Goal: Use online tool/utility

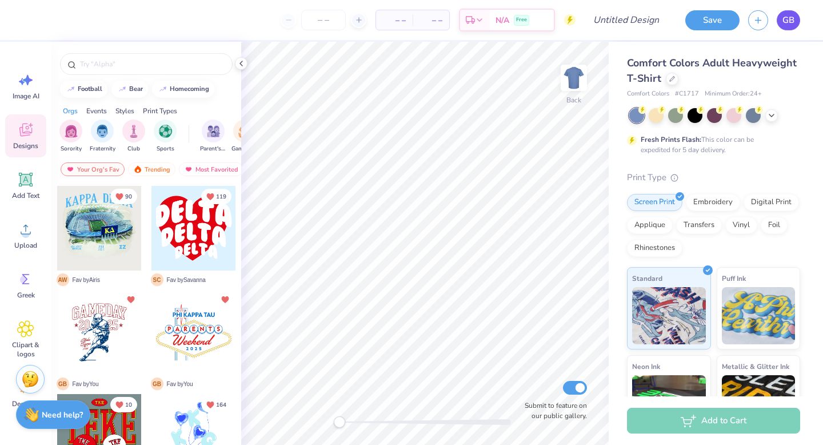
click at [790, 26] on link "GB" at bounding box center [788, 20] width 23 height 20
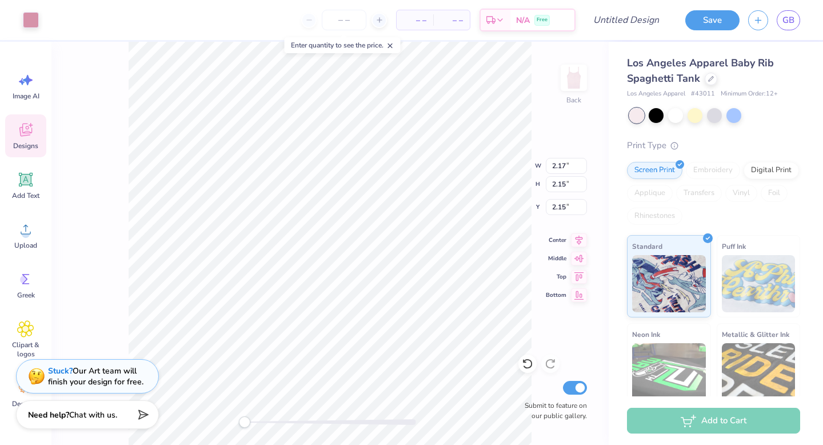
type input "0.46"
type input "0.49"
type input "3.00"
type input "2.17"
type input "2.15"
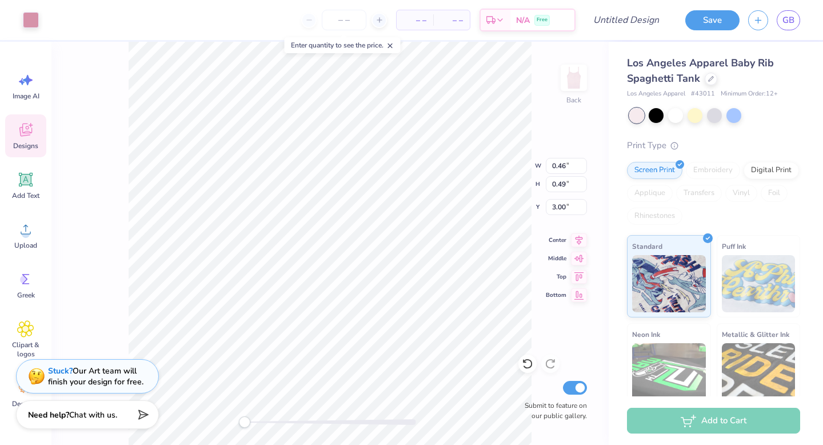
type input "2.15"
